Goal: Register for event/course

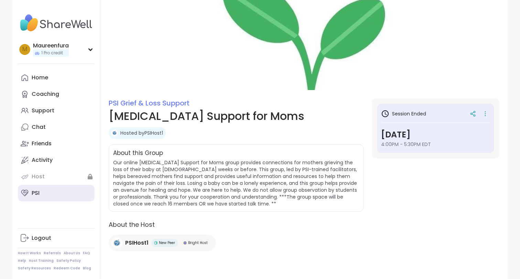
click at [36, 197] on link "PSI" at bounding box center [56, 193] width 77 height 16
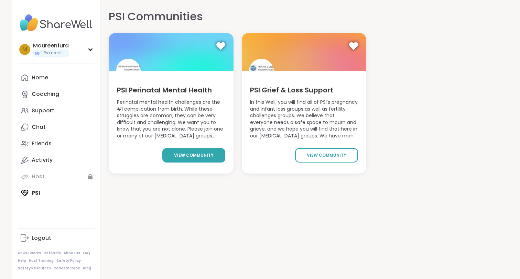
click at [199, 157] on span "view community" at bounding box center [194, 155] width 40 height 6
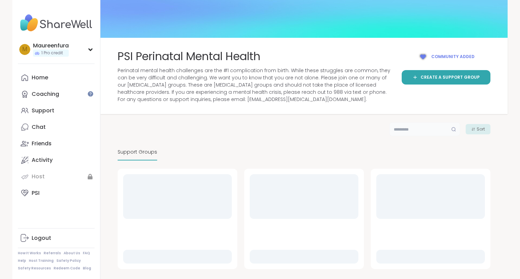
click at [428, 130] on input "text" at bounding box center [424, 129] width 71 height 14
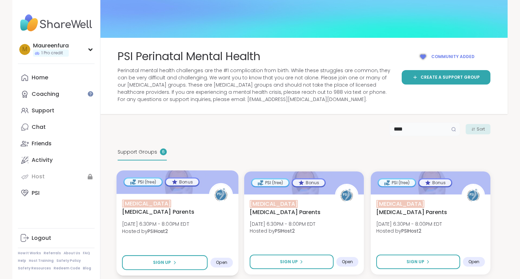
type input "****"
click at [151, 239] on div "NICU Postpartum Parents Thu, Sep 18 | 6:30PM - 8:00PM EDT Hosted by PSIHost2 Si…" at bounding box center [178, 235] width 122 height 82
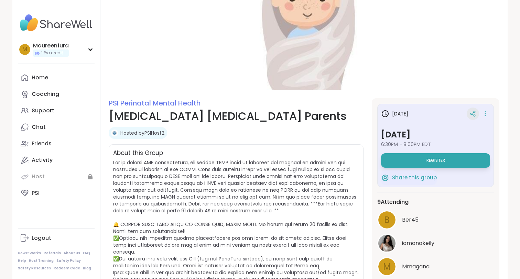
click at [475, 111] on icon at bounding box center [472, 114] width 6 height 6
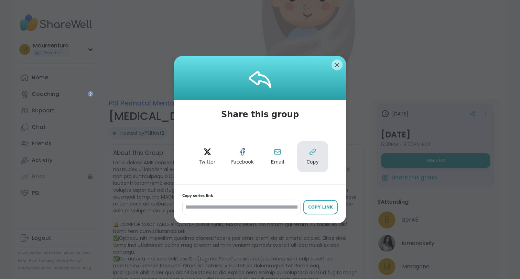
click at [319, 159] on button "Copy" at bounding box center [312, 156] width 31 height 31
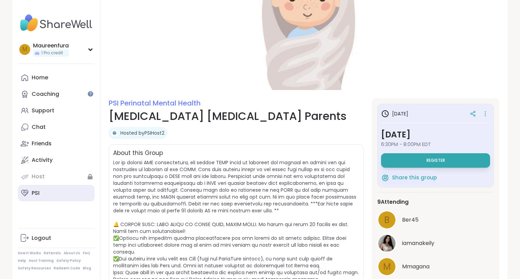
click at [38, 196] on div "PSI" at bounding box center [36, 193] width 8 height 8
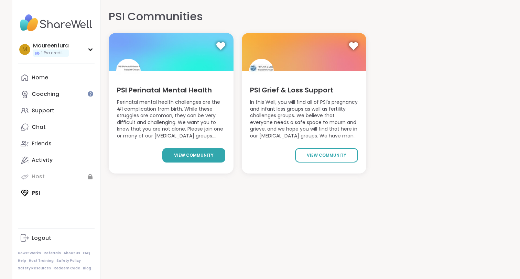
click at [181, 154] on span "view community" at bounding box center [194, 155] width 40 height 6
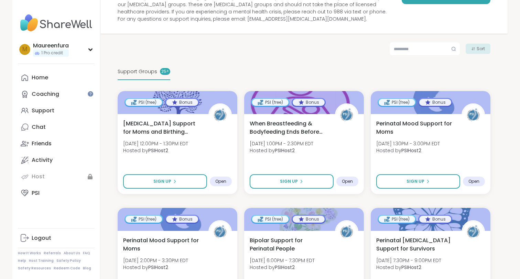
scroll to position [80, 0]
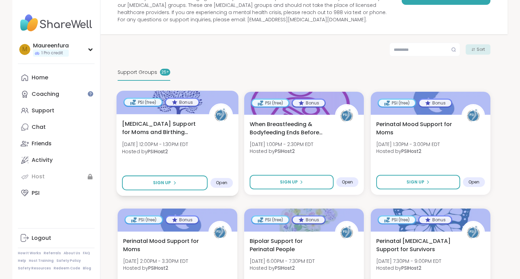
click at [191, 133] on span "Birth Trauma Support for Moms and Birthing People" at bounding box center [161, 128] width 79 height 17
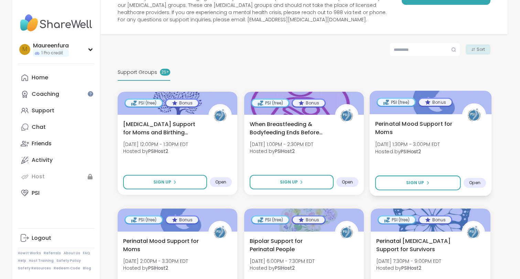
click at [458, 154] on div "Perinatal Mood Support for Moms Mon, Sep 15 | 1:30PM - 3:00PM EDT Hosted by PSI…" at bounding box center [430, 139] width 111 height 39
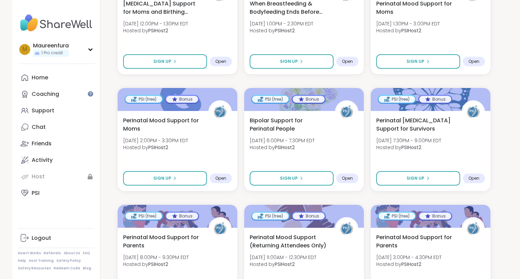
scroll to position [199, 0]
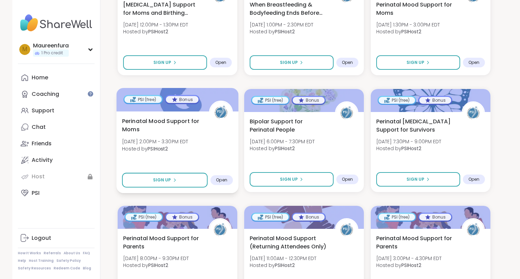
click at [210, 156] on div "Perinatal Mood Support for Moms Mon, Sep 15 | 2:00PM - 3:30PM EDT Hosted by PSI…" at bounding box center [178, 152] width 122 height 82
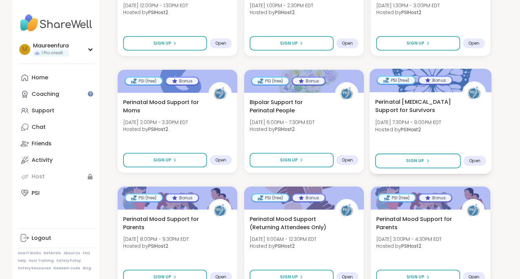
scroll to position [225, 0]
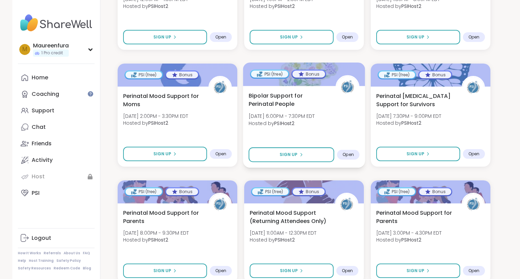
click at [330, 107] on div "Bipolar Support for Perinatal People Mon, Sep 15 | 6:00PM - 7:30PM EDT Hosted b…" at bounding box center [303, 110] width 111 height 39
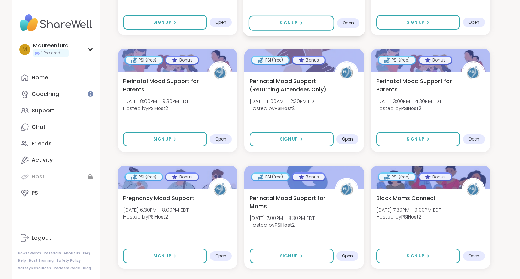
scroll to position [356, 0]
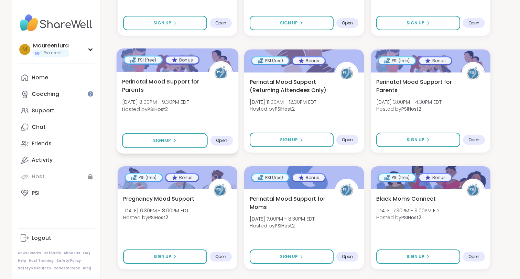
click at [229, 115] on div "Perinatal Mood Support for Parents Mon, Sep 15 | 8:00PM - 9:30PM EDT Hosted by …" at bounding box center [177, 96] width 111 height 39
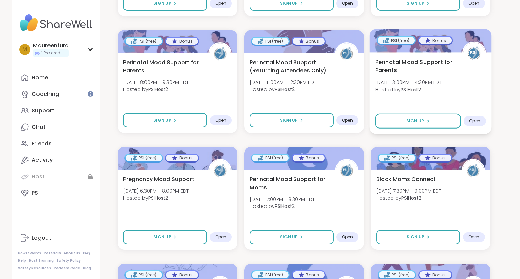
scroll to position [377, 0]
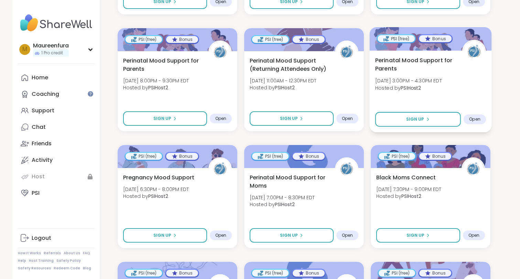
click at [419, 92] on div "Perinatal Mood Support for Parents Tue, Sep 16 | 3:00PM - 4:30PM EDT Hosted by …" at bounding box center [430, 75] width 111 height 39
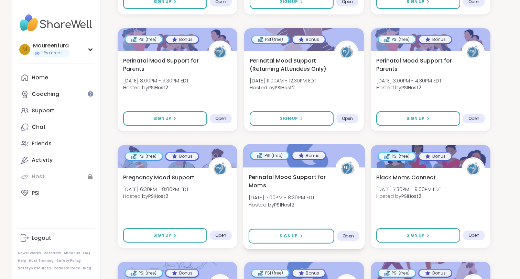
click at [306, 209] on div "Perinatal Mood Support for Moms Tue, Sep 16 | 7:00PM - 8:30PM EDT Hosted by PSI…" at bounding box center [303, 192] width 111 height 39
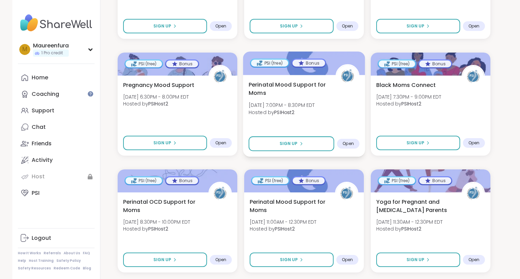
scroll to position [471, 0]
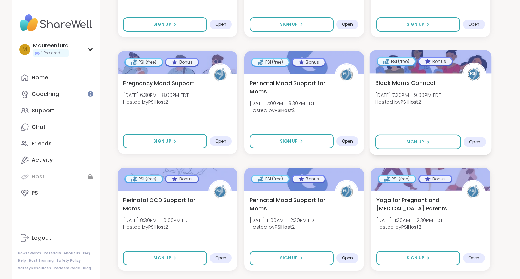
click at [477, 103] on div "Black Moms Connect Tue, Sep 16 | 7:30PM - 9:00PM EDT Hosted by PSIHost2" at bounding box center [430, 94] width 111 height 31
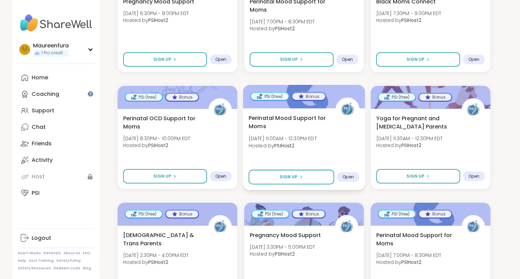
scroll to position [574, 0]
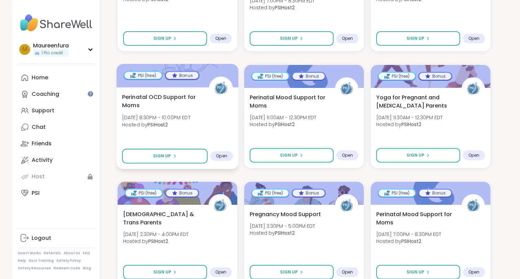
click at [203, 137] on div "Perinatal OCD Support for Moms Tue, Sep 16 | 8:30PM - 10:00PM EDT Hosted by PSI…" at bounding box center [178, 128] width 122 height 82
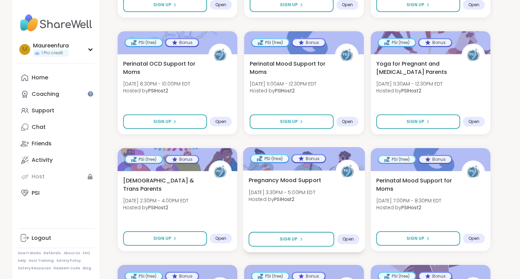
scroll to position [609, 0]
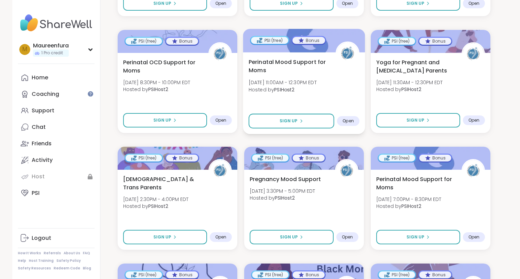
click at [341, 97] on div "Perinatal Mood Support for Moms Wed, Sep 17 | 11:00AM - 12:30PM EDT Hosted by P…" at bounding box center [303, 77] width 111 height 39
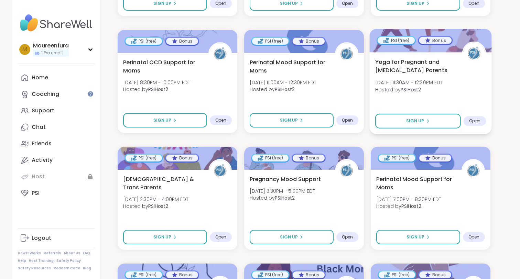
click at [421, 88] on b "PSIHost2" at bounding box center [410, 89] width 20 height 7
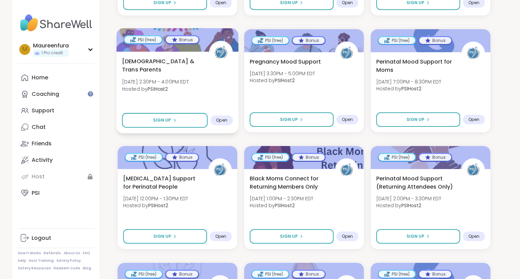
scroll to position [726, 0]
click at [207, 100] on div "Queer & Trans Parents Wed, Sep 17 | 2:30PM - 4:00PM EDT Hosted by PSIHost2 Sign…" at bounding box center [178, 93] width 122 height 82
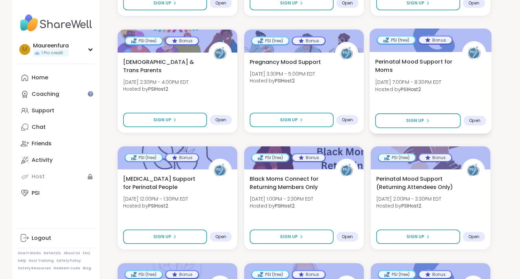
click at [437, 92] on span "Hosted by PSIHost2" at bounding box center [408, 89] width 66 height 7
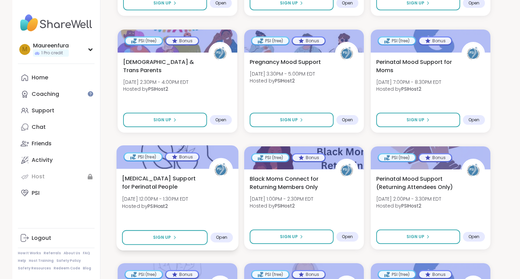
click at [164, 203] on b "PSIHost2" at bounding box center [157, 205] width 20 height 7
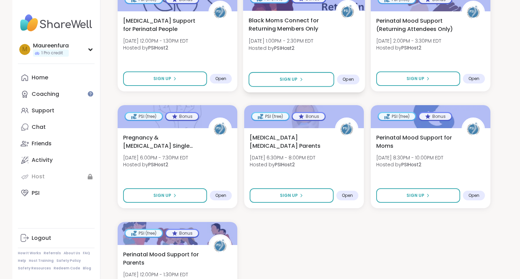
scroll to position [889, 0]
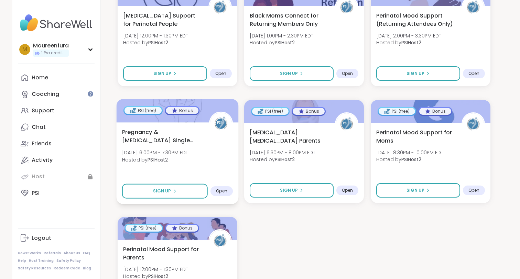
click at [220, 158] on div "Pregnancy & Postpartum Single Parents Support Thu, Sep 18 | 6:00PM - 7:30PM EDT…" at bounding box center [177, 147] width 111 height 39
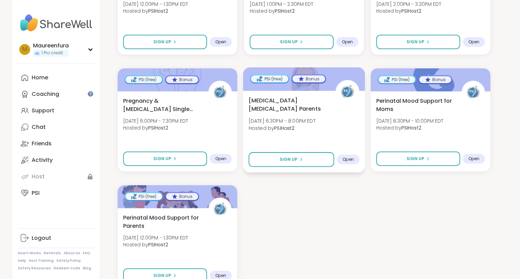
scroll to position [922, 0]
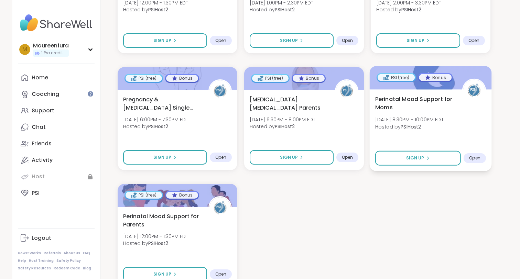
click at [448, 110] on span "Perinatal Mood Support for Moms" at bounding box center [414, 103] width 79 height 17
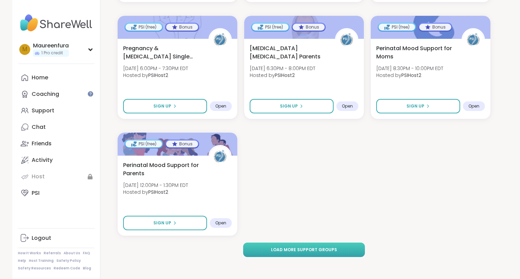
click at [297, 251] on span "Load more support groups" at bounding box center [304, 250] width 66 height 6
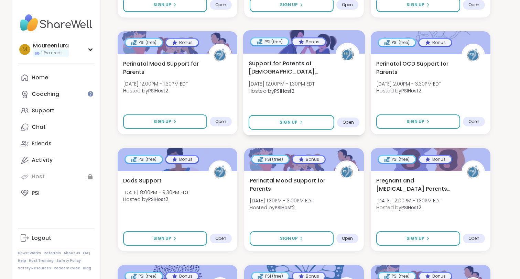
scroll to position [1075, 0]
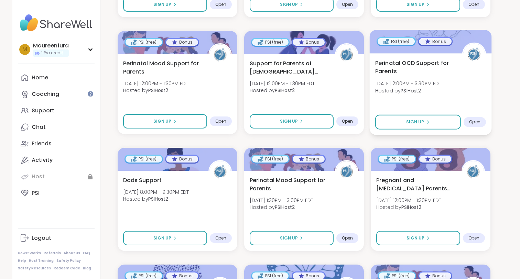
click at [471, 92] on div "Perinatal OCD Support for Parents Fri, Sep 19 | 2:00PM - 3:30PM EDT Hosted by P…" at bounding box center [430, 78] width 111 height 39
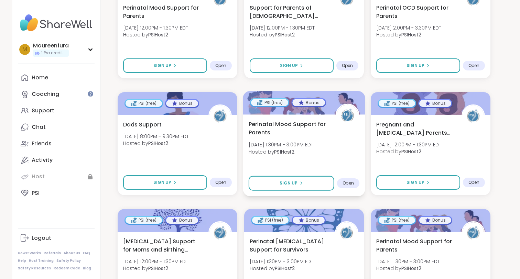
scroll to position [1130, 0]
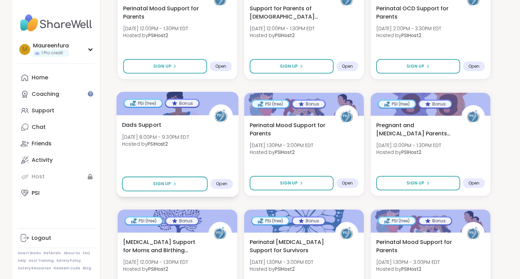
click at [202, 150] on div "Dads Support Fri, Sep 19 | 8:00PM - 9:30PM EDT Hosted by PSIHost2" at bounding box center [177, 136] width 111 height 31
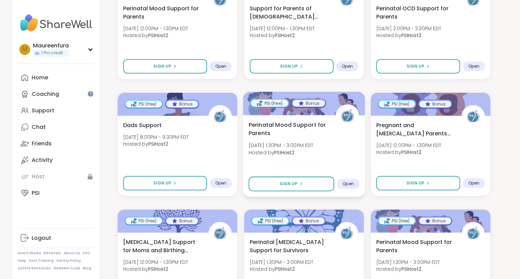
click at [334, 165] on div "Perinatal Mood Support for Parents Sun, Sep 21 | 1:30PM - 3:00PM EDT Hosted by …" at bounding box center [304, 156] width 122 height 82
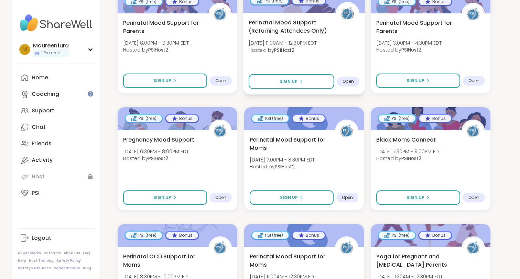
scroll to position [414, 0]
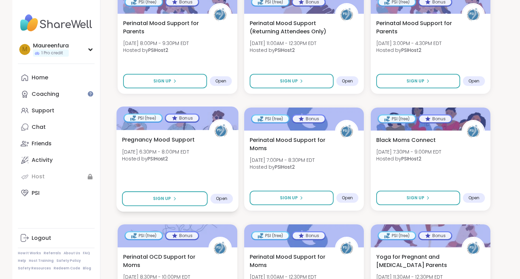
click at [183, 153] on span "Tue, Sep 16 | 6:30PM - 8:00PM EDT" at bounding box center [155, 151] width 67 height 7
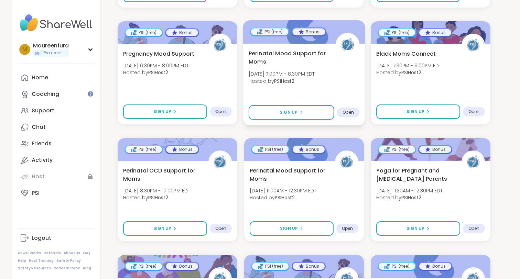
scroll to position [511, 0]
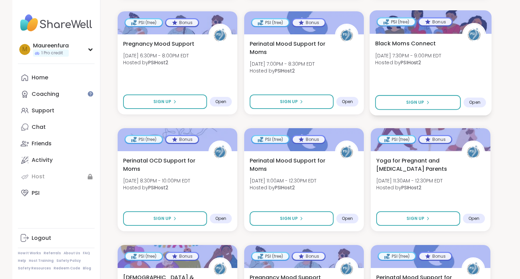
click at [439, 68] on div "Black Moms Connect Tue, Sep 16 | 7:30PM - 9:00PM EDT Hosted by PSIHost2" at bounding box center [430, 54] width 111 height 31
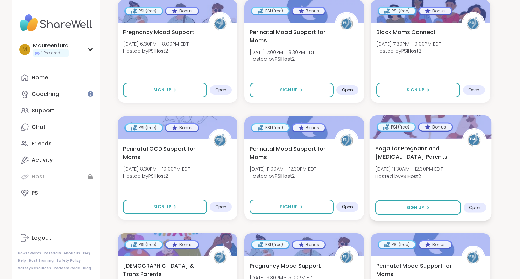
scroll to position [525, 0]
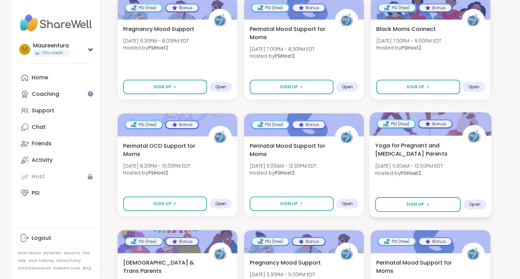
click at [449, 159] on div "Yoga for Pregnant and Postpartum Parents Wed, Sep 17 | 11:30AM - 12:30PM EDT Ho…" at bounding box center [430, 160] width 111 height 39
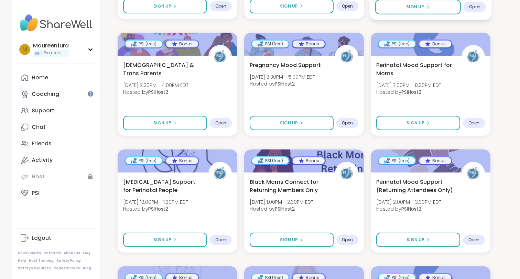
scroll to position [724, 0]
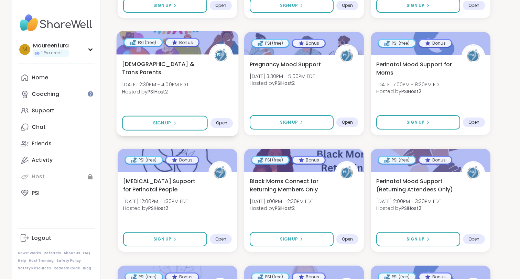
click at [184, 95] on div "Queer & Trans Parents Wed, Sep 17 | 2:30PM - 4:00PM EDT Hosted by PSIHost2 Sign…" at bounding box center [178, 95] width 122 height 82
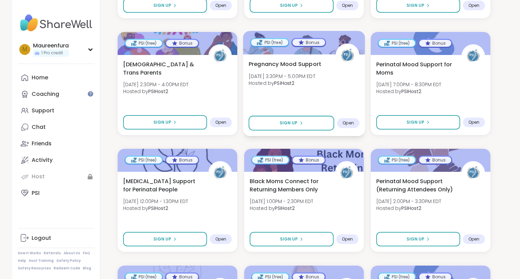
click at [314, 76] on span "Wed, Sep 17 | 3:30PM - 5:00PM EDT" at bounding box center [281, 76] width 67 height 7
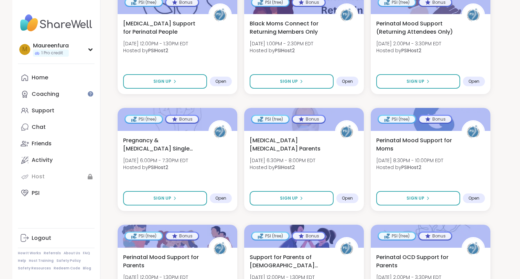
scroll to position [886, 0]
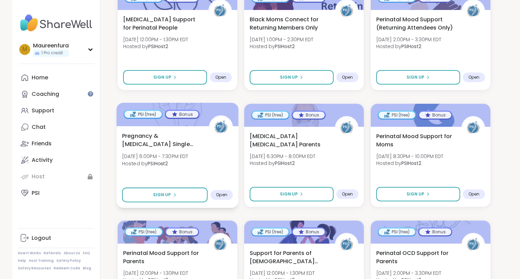
click at [230, 166] on div "Pregnancy & Postpartum Single Parents Support Thu, Sep 18 | 6:00PM - 7:30PM EDT…" at bounding box center [177, 151] width 111 height 39
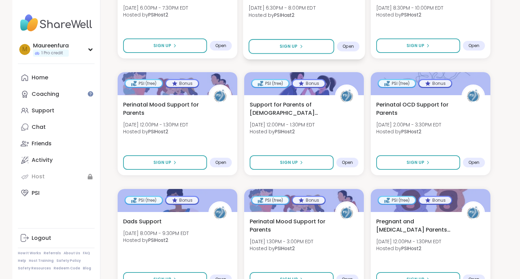
scroll to position [1036, 0]
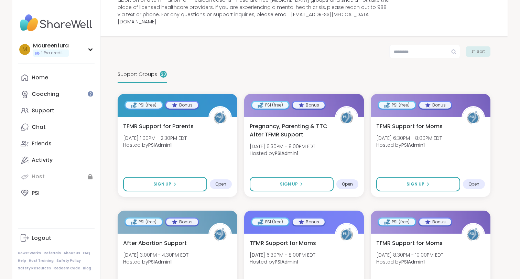
scroll to position [85, 0]
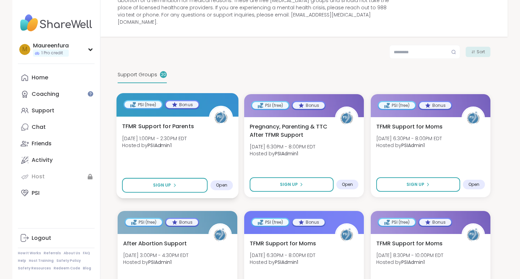
click at [192, 123] on div "TFMR Support for Parents Tue, Sep 16 | 1:00PM - 2:30PM EDT Hosted by PSIAdmin1" at bounding box center [177, 137] width 111 height 31
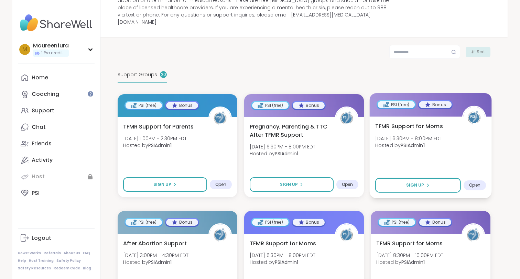
click at [428, 142] on span "Hosted by PSIAdmin1" at bounding box center [408, 145] width 67 height 7
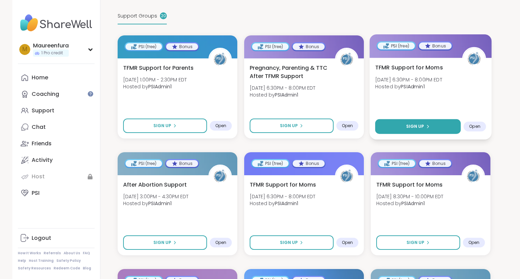
scroll to position [154, 0]
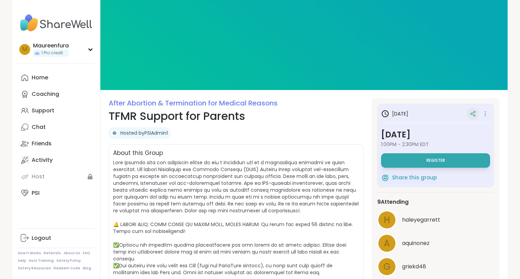
click at [473, 113] on icon at bounding box center [472, 114] width 6 height 6
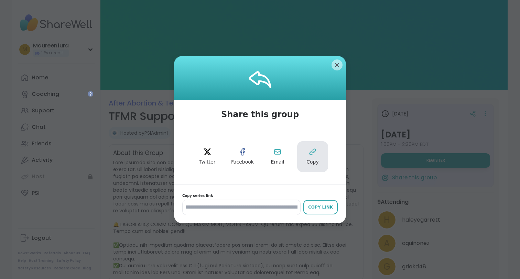
click at [315, 156] on icon at bounding box center [312, 152] width 8 height 8
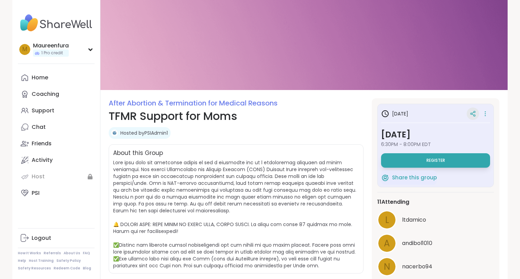
click at [473, 113] on icon at bounding box center [472, 114] width 6 height 6
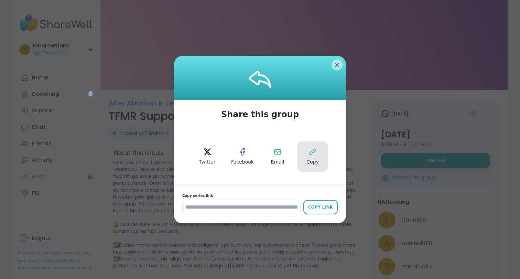
click at [313, 158] on button "Copy" at bounding box center [312, 156] width 31 height 31
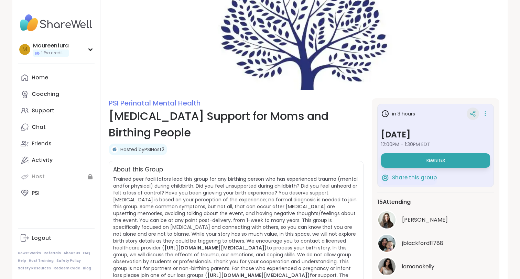
click at [473, 113] on icon at bounding box center [472, 114] width 6 height 6
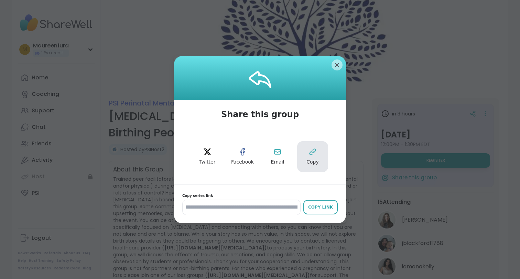
click at [311, 155] on icon at bounding box center [312, 152] width 6 height 6
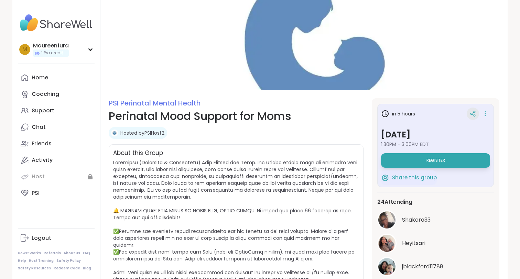
click at [473, 114] on icon at bounding box center [473, 114] width 2 height 1
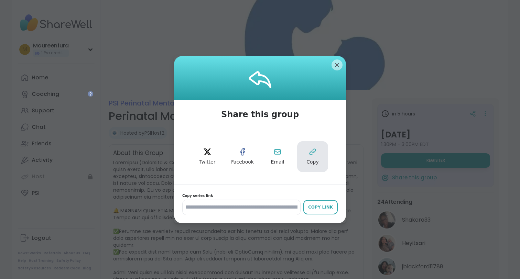
click at [322, 155] on button "Copy" at bounding box center [312, 156] width 31 height 31
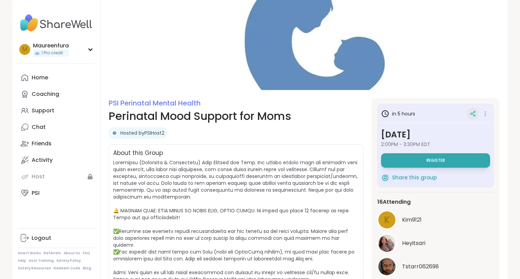
click at [471, 115] on icon at bounding box center [472, 114] width 6 height 6
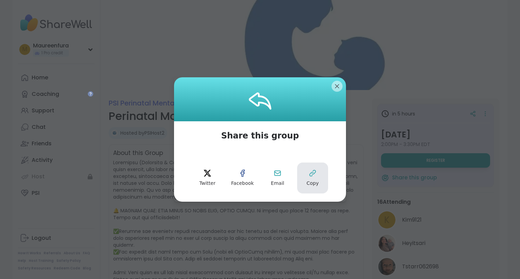
click at [319, 174] on button "Copy" at bounding box center [312, 178] width 31 height 31
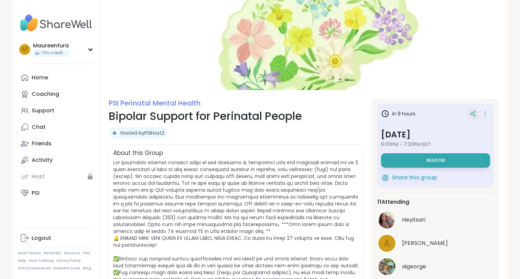
click at [474, 111] on icon at bounding box center [472, 114] width 6 height 6
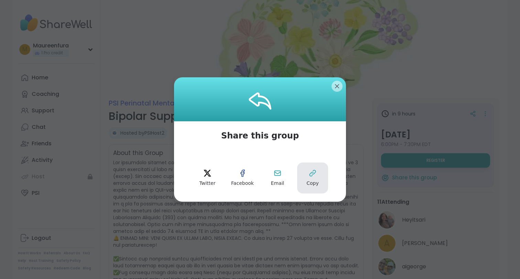
click at [313, 178] on button "Copy" at bounding box center [312, 178] width 31 height 31
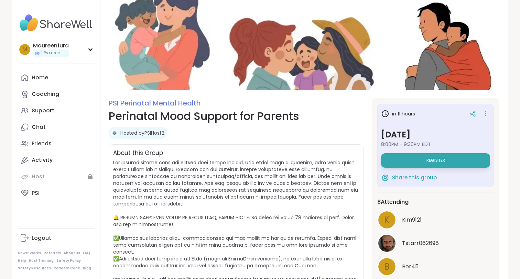
click at [475, 120] on div "in 11 hours Monday, Sep 15 8:00PM - 9:30PM EDT Register" at bounding box center [435, 138] width 109 height 60
click at [473, 112] on icon at bounding box center [473, 112] width 2 height 1
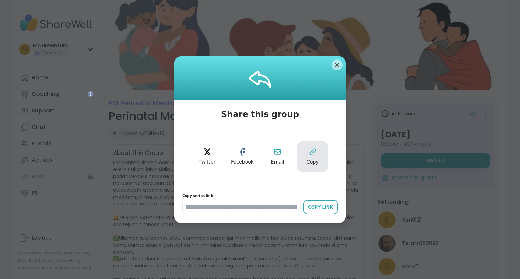
click at [307, 157] on button "Copy" at bounding box center [312, 156] width 31 height 31
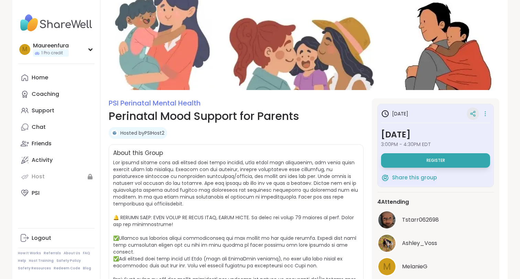
click at [472, 113] on icon at bounding box center [473, 112] width 2 height 1
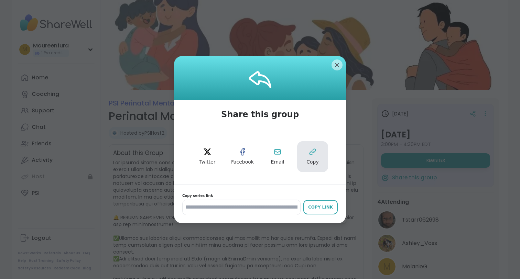
click at [314, 155] on icon at bounding box center [312, 152] width 8 height 8
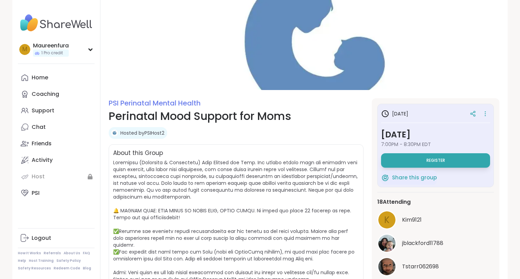
click at [472, 114] on icon at bounding box center [473, 114] width 2 height 1
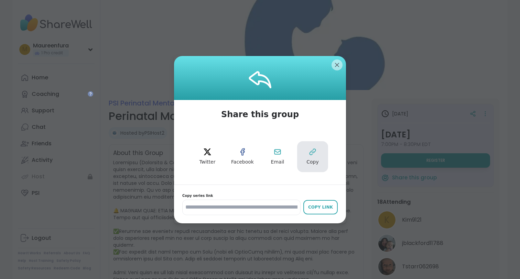
click at [316, 161] on span "Copy" at bounding box center [312, 162] width 12 height 7
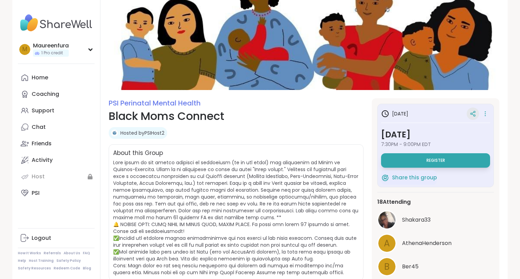
click at [471, 113] on icon at bounding box center [471, 114] width 2 height 2
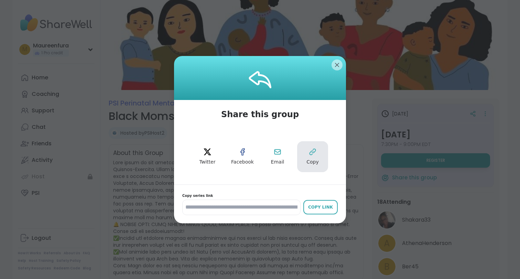
click at [319, 156] on button "Copy" at bounding box center [312, 156] width 31 height 31
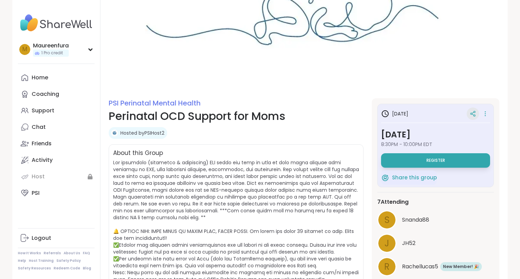
click at [472, 112] on icon at bounding box center [472, 114] width 6 height 6
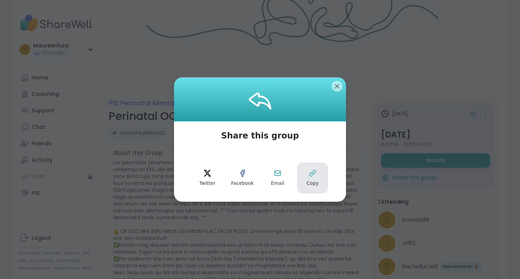
click at [312, 177] on icon at bounding box center [312, 173] width 8 height 8
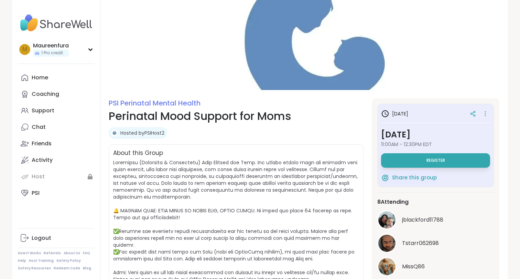
click at [473, 115] on icon at bounding box center [472, 114] width 6 height 6
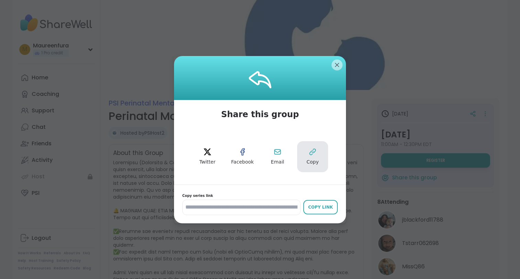
click at [313, 163] on span "Copy" at bounding box center [312, 162] width 12 height 7
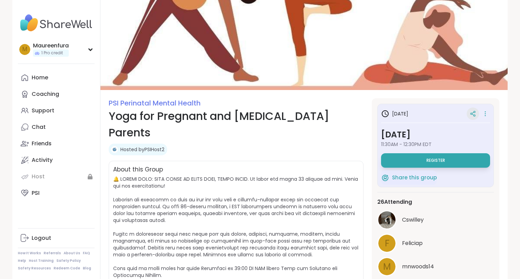
click at [474, 114] on icon at bounding box center [472, 114] width 6 height 6
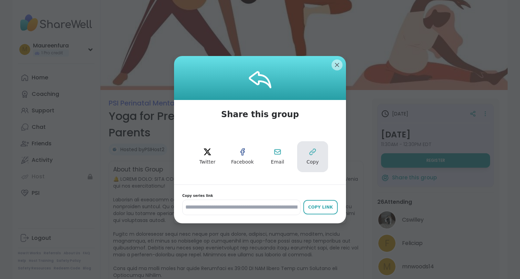
click at [315, 157] on button "Copy" at bounding box center [312, 156] width 31 height 31
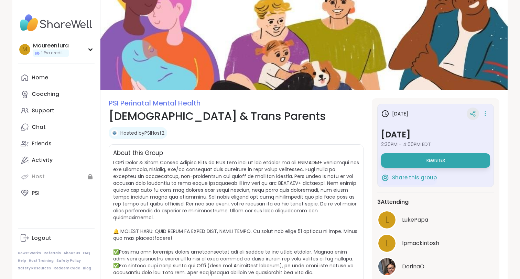
click at [469, 111] on icon at bounding box center [472, 114] width 6 height 6
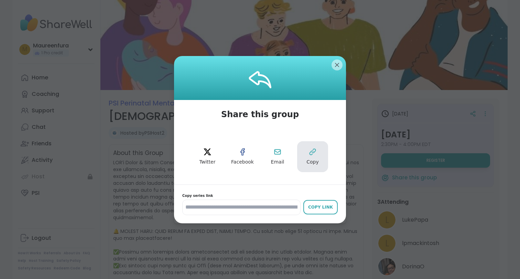
click at [314, 155] on icon at bounding box center [312, 152] width 8 height 8
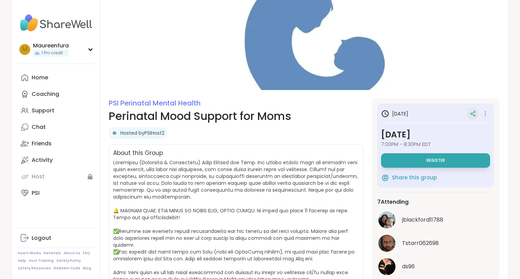
click at [472, 115] on icon at bounding box center [473, 114] width 2 height 1
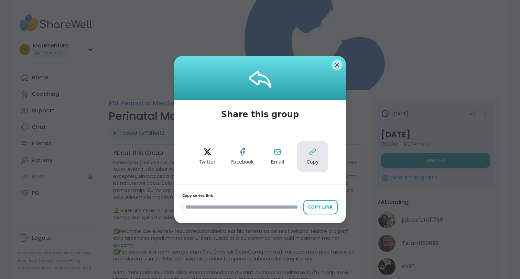
click at [315, 161] on span "Copy" at bounding box center [312, 162] width 12 height 7
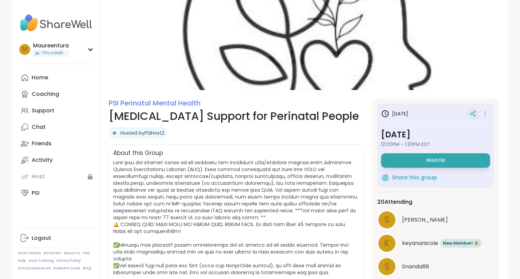
click at [468, 115] on div at bounding box center [472, 114] width 12 height 12
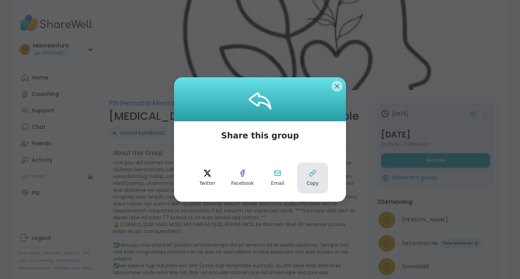
click at [316, 177] on button "Copy" at bounding box center [312, 178] width 31 height 31
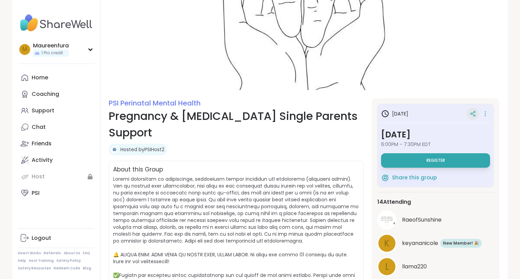
click at [474, 113] on icon at bounding box center [474, 112] width 2 height 2
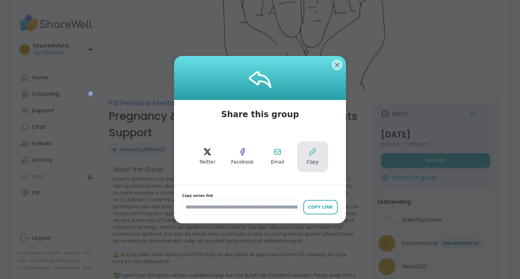
click at [312, 155] on icon at bounding box center [312, 152] width 8 height 8
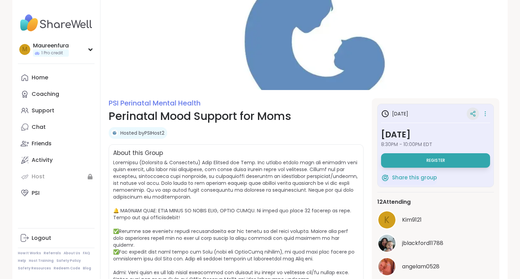
click at [471, 114] on icon at bounding box center [472, 114] width 6 height 6
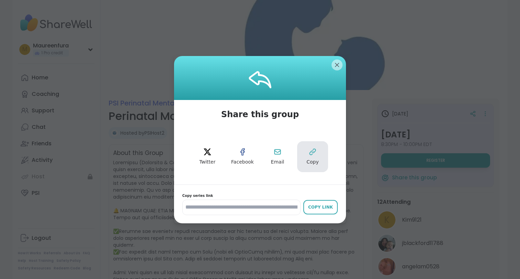
click at [308, 157] on button "Copy" at bounding box center [312, 156] width 31 height 31
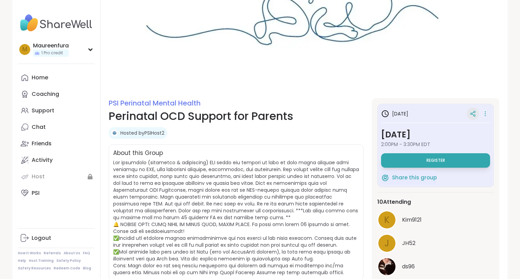
click at [472, 114] on icon at bounding box center [473, 114] width 2 height 1
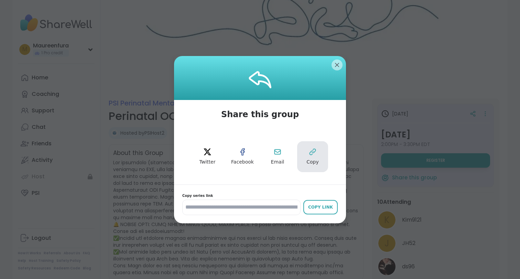
click at [308, 152] on button "Copy" at bounding box center [312, 156] width 31 height 31
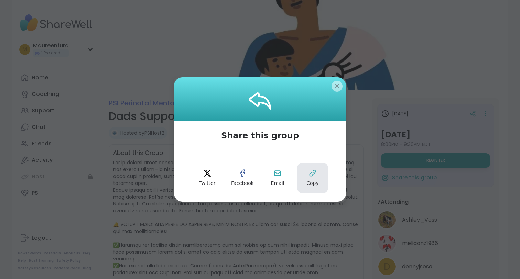
click at [310, 175] on icon at bounding box center [312, 173] width 8 height 8
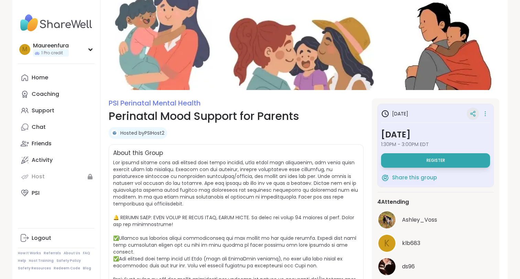
click at [472, 114] on icon at bounding box center [473, 114] width 2 height 1
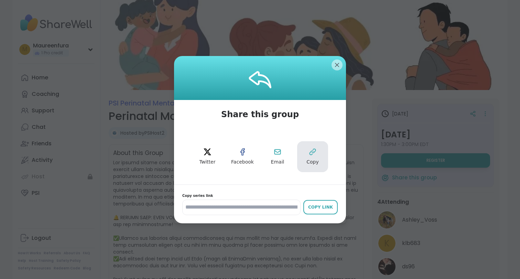
click at [311, 162] on span "Copy" at bounding box center [312, 162] width 12 height 7
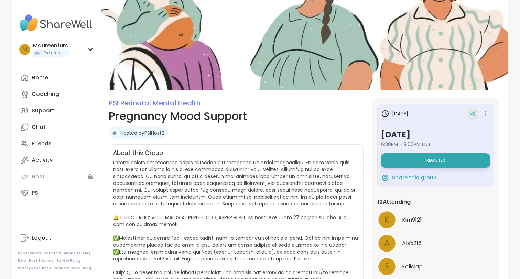
click at [474, 112] on icon at bounding box center [474, 112] width 2 height 2
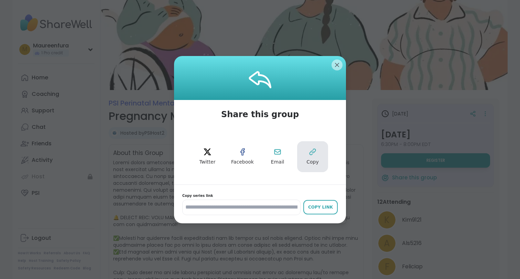
click at [312, 155] on icon at bounding box center [312, 152] width 8 height 8
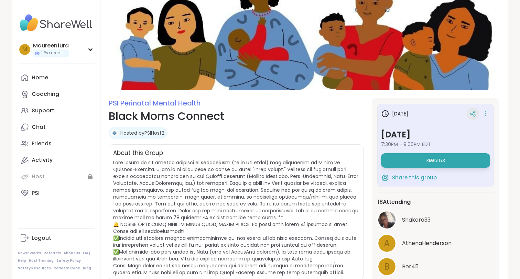
click at [473, 114] on icon at bounding box center [472, 114] width 6 height 6
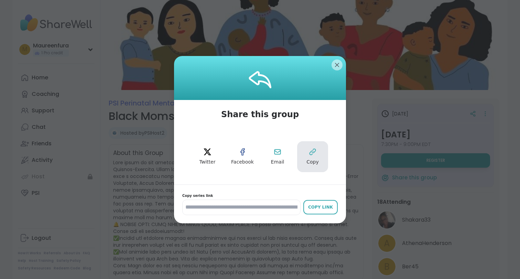
click at [310, 157] on button "Copy" at bounding box center [312, 156] width 31 height 31
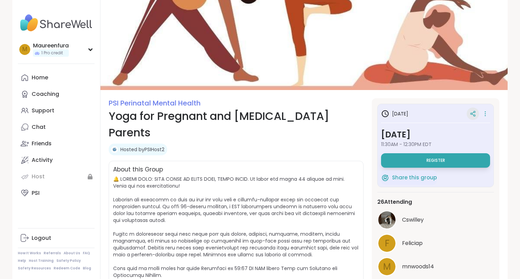
click at [474, 111] on icon at bounding box center [474, 112] width 2 height 2
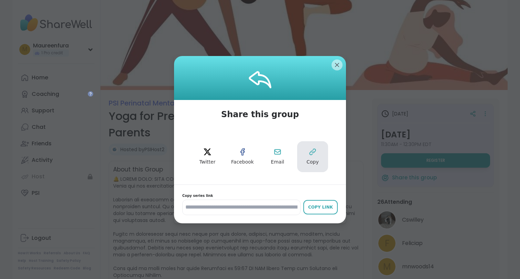
click at [316, 163] on span "Copy" at bounding box center [312, 162] width 12 height 7
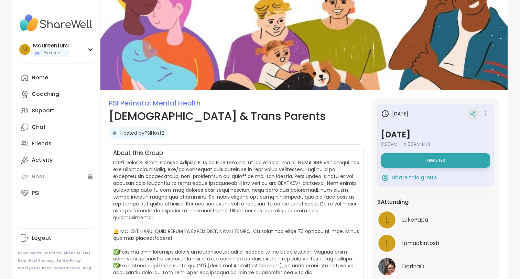
click at [474, 113] on icon at bounding box center [472, 114] width 6 height 6
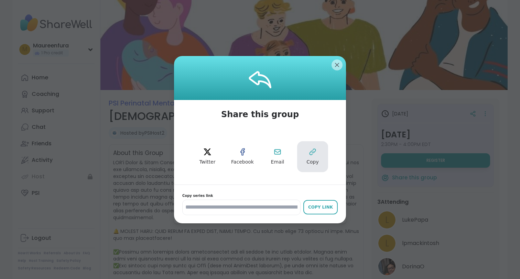
click at [316, 156] on button "Copy" at bounding box center [312, 156] width 31 height 31
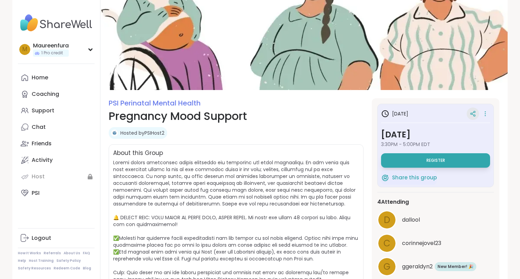
click at [475, 113] on icon at bounding box center [472, 114] width 6 height 6
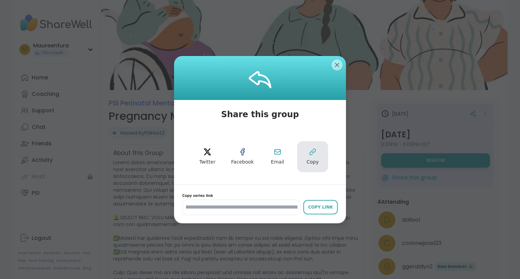
click at [308, 159] on span "Copy" at bounding box center [312, 162] width 12 height 7
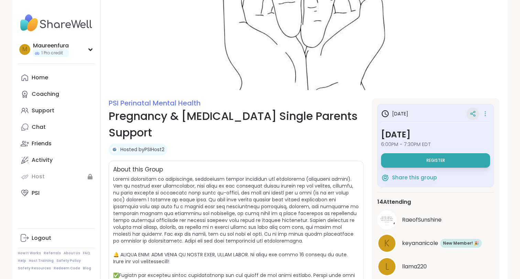
click at [474, 114] on icon at bounding box center [472, 114] width 6 height 6
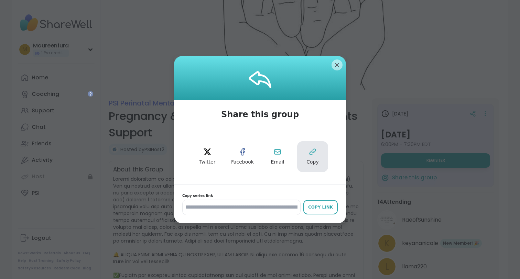
click at [313, 157] on button "Copy" at bounding box center [312, 156] width 31 height 31
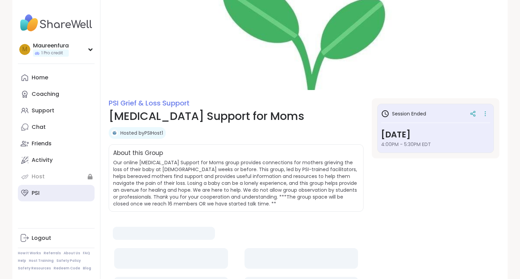
click at [45, 191] on link "PSI" at bounding box center [56, 193] width 77 height 16
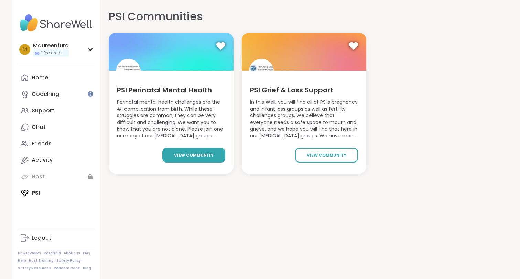
click at [200, 154] on span "view community" at bounding box center [194, 155] width 40 height 6
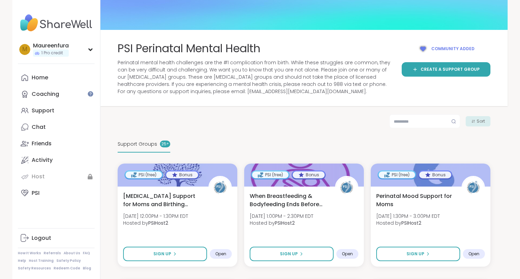
scroll to position [9, 0]
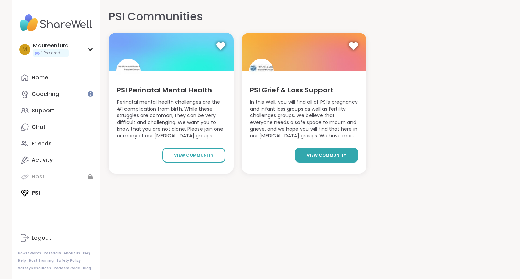
click at [347, 156] on link "view community" at bounding box center [326, 155] width 63 height 14
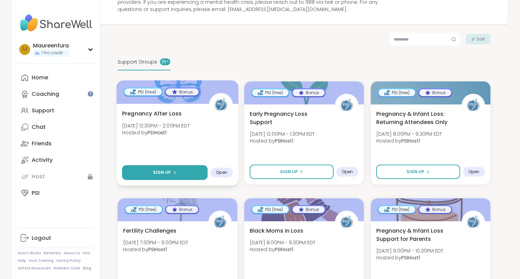
scroll to position [103, 0]
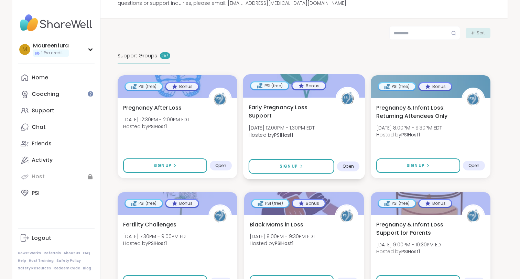
click at [327, 129] on div "[MEDICAL_DATA] Support [DATE] 12:00PM - 1:30PM EDT Hosted by PSIHost1" at bounding box center [303, 122] width 111 height 39
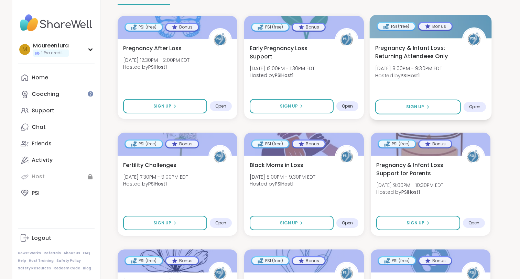
scroll to position [162, 0]
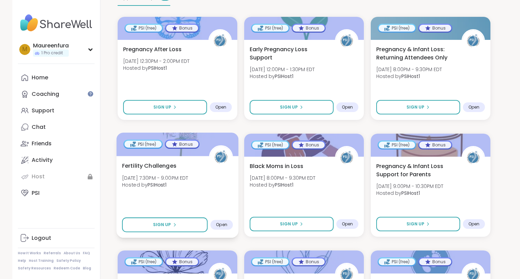
click at [196, 198] on div "Fertility Challenges [DATE] 7:30PM - 9:00PM EDT Hosted by PSIHost1 Sign Up Open" at bounding box center [178, 197] width 122 height 82
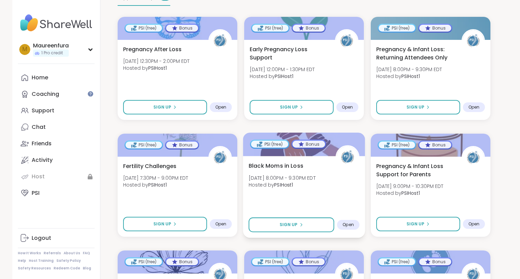
click at [333, 184] on div "Black Moms in Loss [DATE] 8:00PM - 9:30PM EDT Hosted by PSIHost1" at bounding box center [303, 177] width 111 height 31
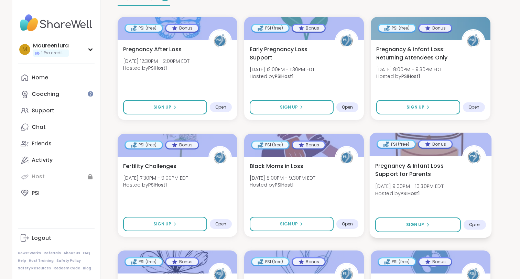
click at [412, 196] on b "PSIHost1" at bounding box center [409, 193] width 19 height 7
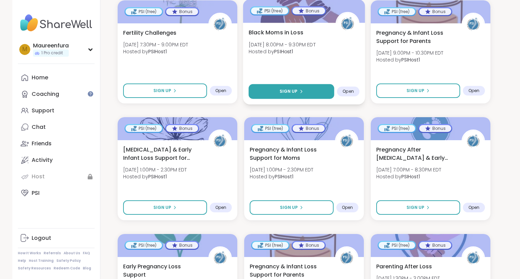
scroll to position [296, 0]
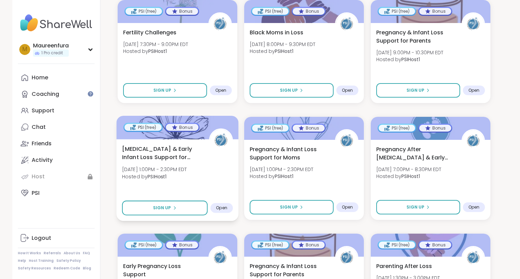
click at [215, 167] on div "Stillbirth & Early Infant Loss Support for Parents Fri, Sep 19 | 1:00PM - 2:30P…" at bounding box center [177, 164] width 111 height 39
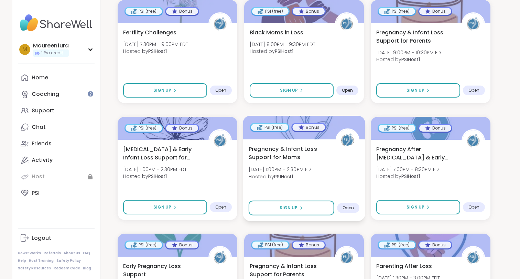
click at [300, 165] on div "Pregnancy & Infant Loss Support for Moms Fri, Sep 19 | 1:00PM - 2:30PM EDT Host…" at bounding box center [303, 164] width 111 height 39
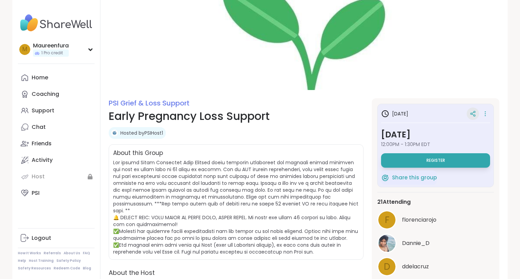
click at [473, 113] on icon at bounding box center [472, 114] width 6 height 6
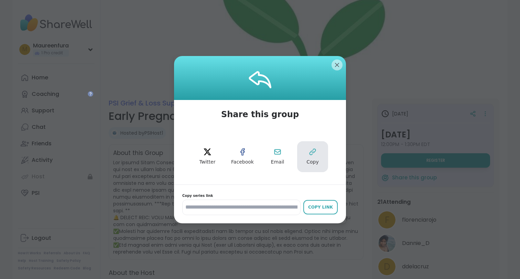
click at [308, 155] on icon at bounding box center [312, 152] width 8 height 8
click at [320, 151] on button "Copy" at bounding box center [312, 156] width 31 height 31
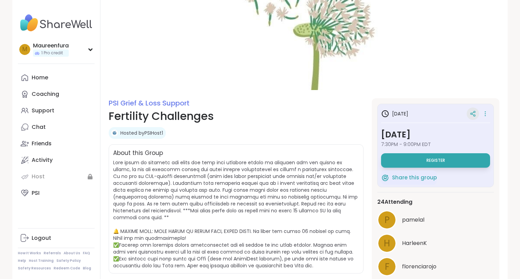
click at [475, 111] on icon at bounding box center [472, 114] width 6 height 6
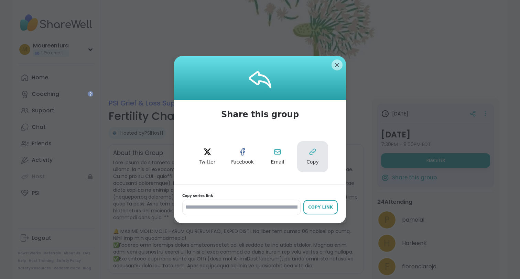
click at [311, 162] on span "Copy" at bounding box center [312, 162] width 12 height 7
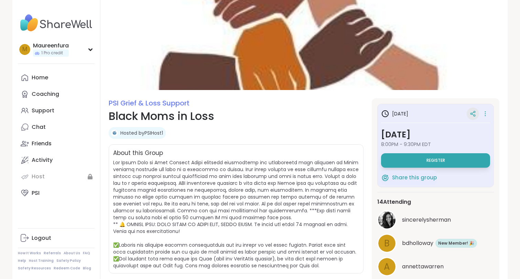
click at [473, 115] on icon at bounding box center [472, 114] width 6 height 6
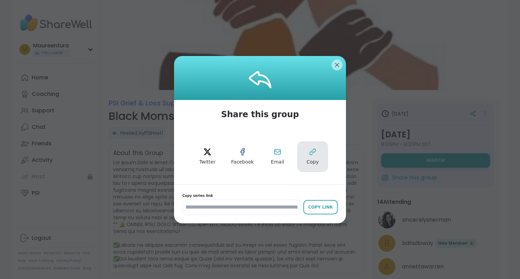
click at [311, 153] on icon at bounding box center [312, 152] width 8 height 8
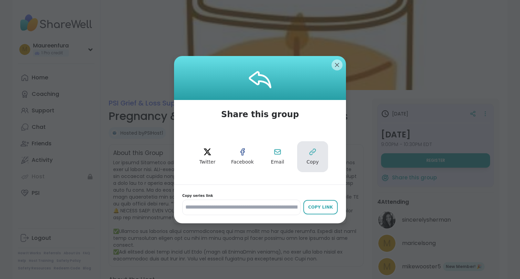
click at [308, 155] on icon at bounding box center [312, 152] width 8 height 8
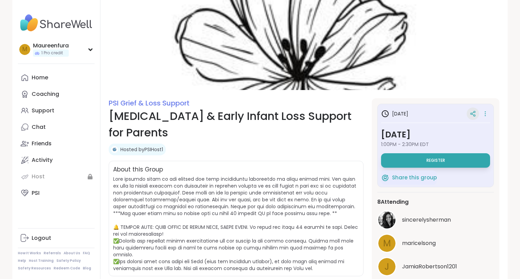
click at [475, 113] on icon at bounding box center [472, 114] width 6 height 6
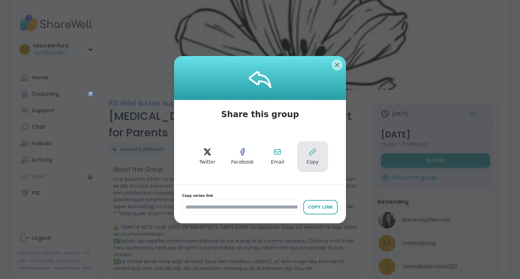
click at [312, 155] on icon at bounding box center [312, 152] width 8 height 8
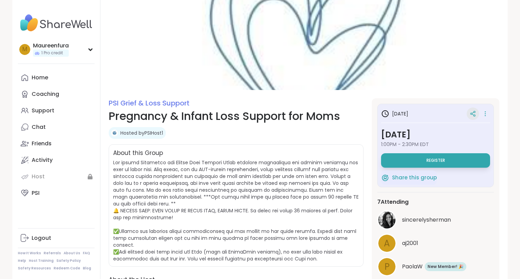
click at [472, 115] on icon at bounding box center [472, 114] width 6 height 6
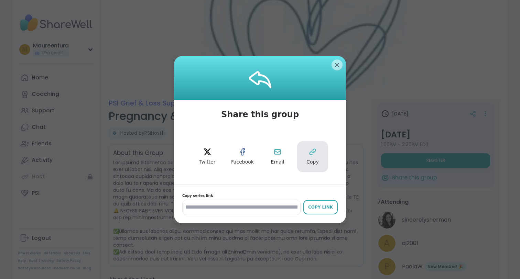
click at [307, 160] on span "Copy" at bounding box center [312, 162] width 12 height 7
